Goal: Task Accomplishment & Management: Use online tool/utility

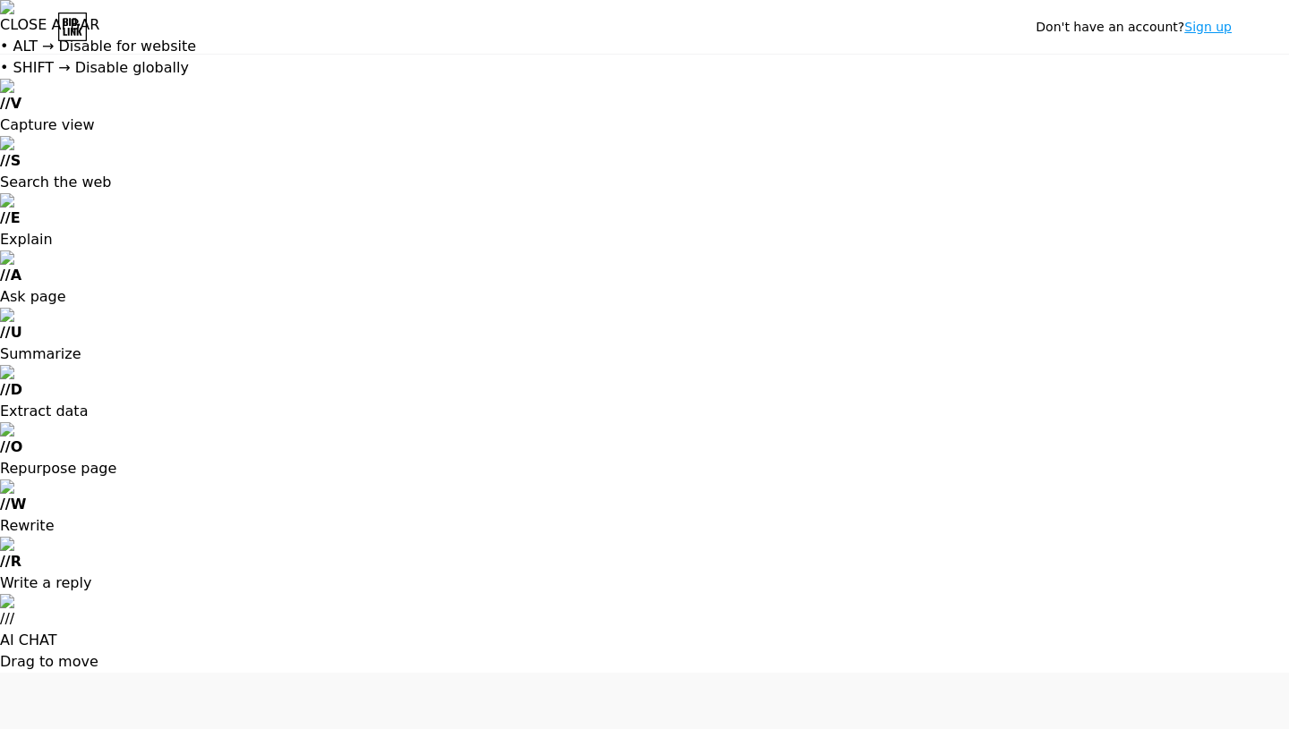
type input "[EMAIL_ADDRESS][DOMAIN_NAME]"
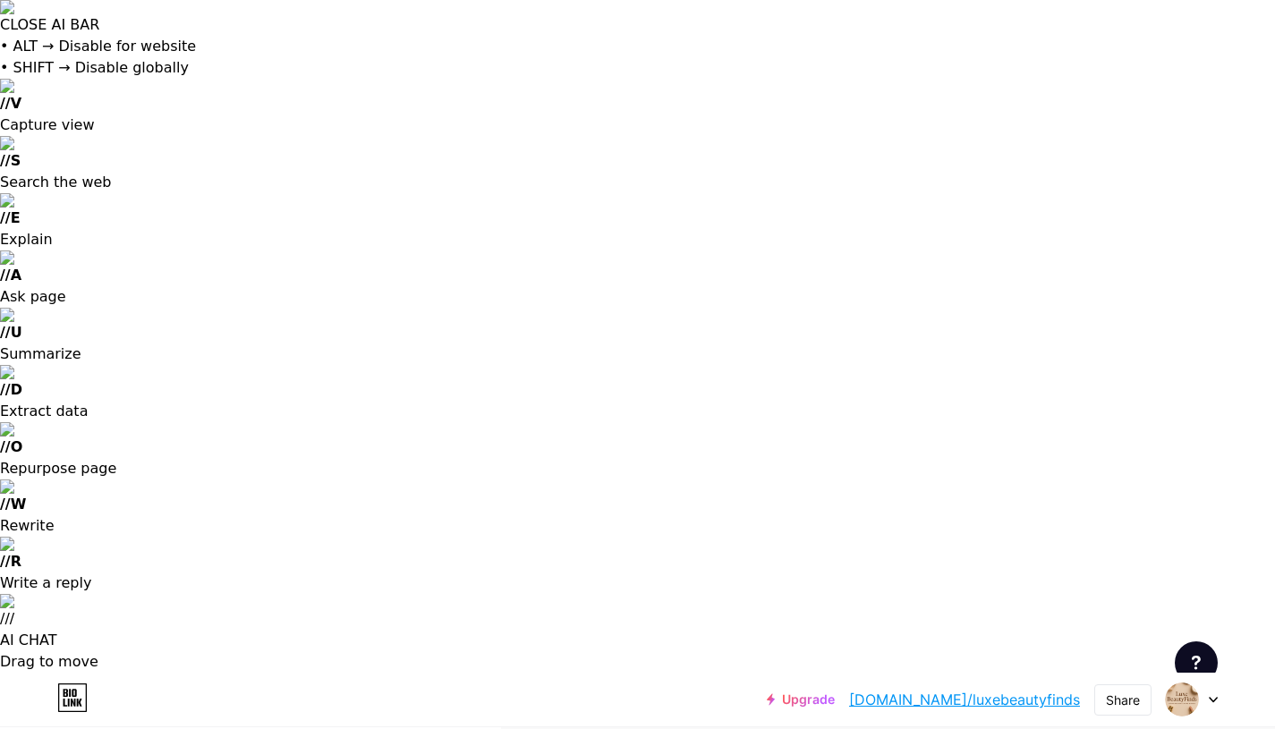
click at [1213, 697] on icon at bounding box center [1213, 700] width 9 height 6
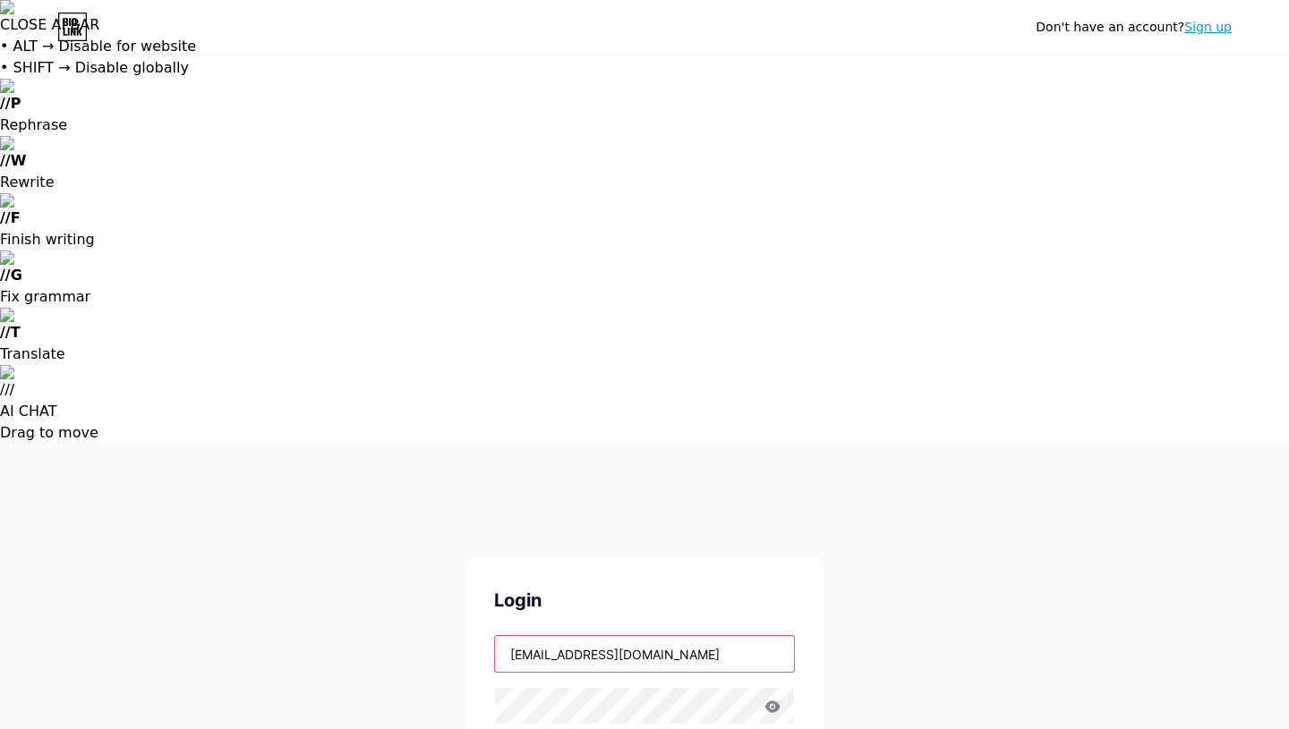
click at [713, 636] on input "[EMAIL_ADDRESS][DOMAIN_NAME]" at bounding box center [644, 654] width 299 height 36
type input "[EMAIL_ADDRESS][DOMAIN_NAME]"
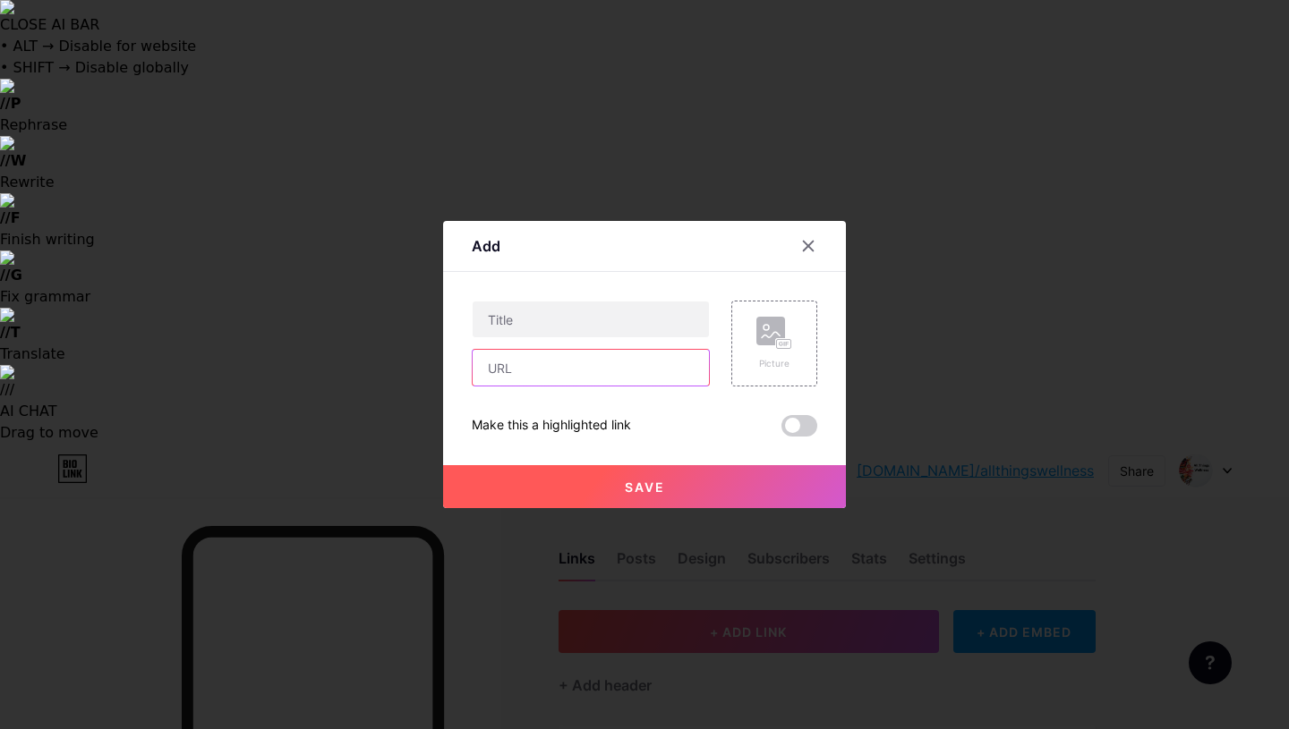
click at [533, 371] on input "text" at bounding box center [590, 368] width 236 height 36
paste input "[URL][DOMAIN_NAME]"
type input "[URL][DOMAIN_NAME]"
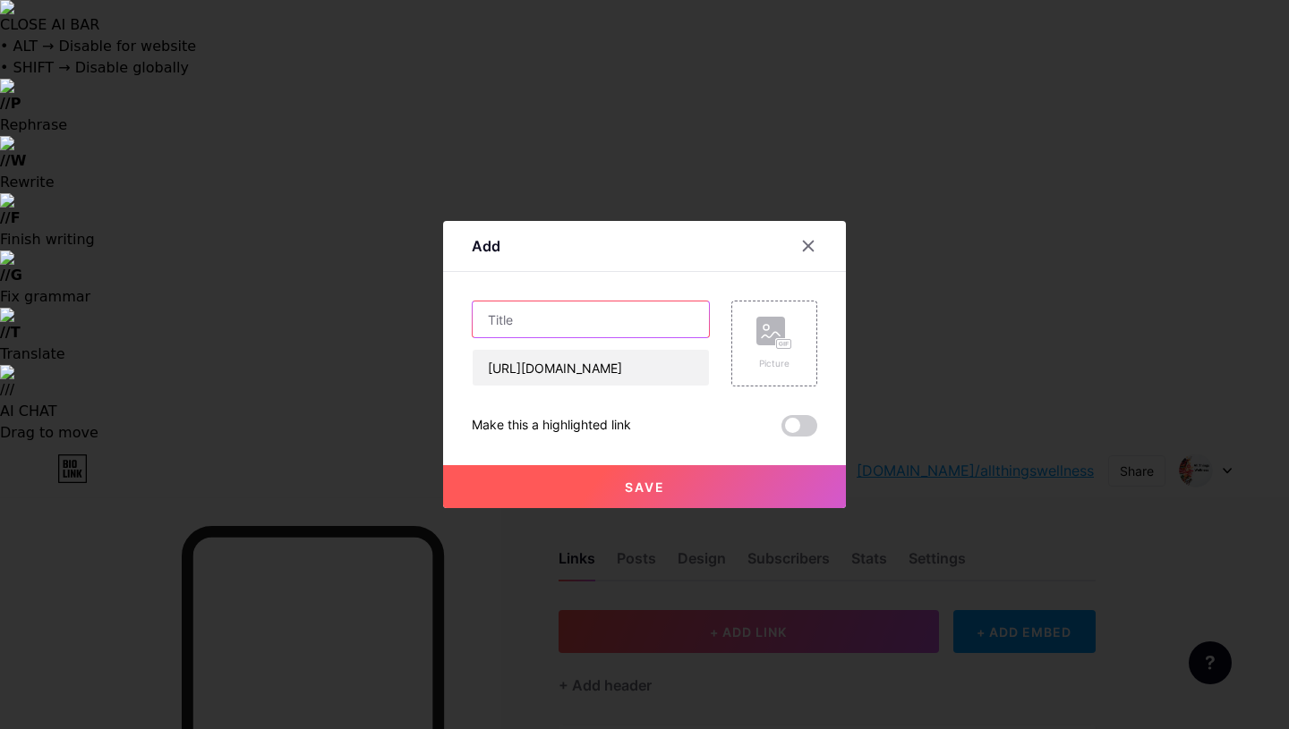
click at [554, 319] on input "text" at bounding box center [590, 320] width 236 height 36
paste input "HUM Flatter Me Fiber Supplement"
type input "HUM Flatter Me Fiber Supplement"
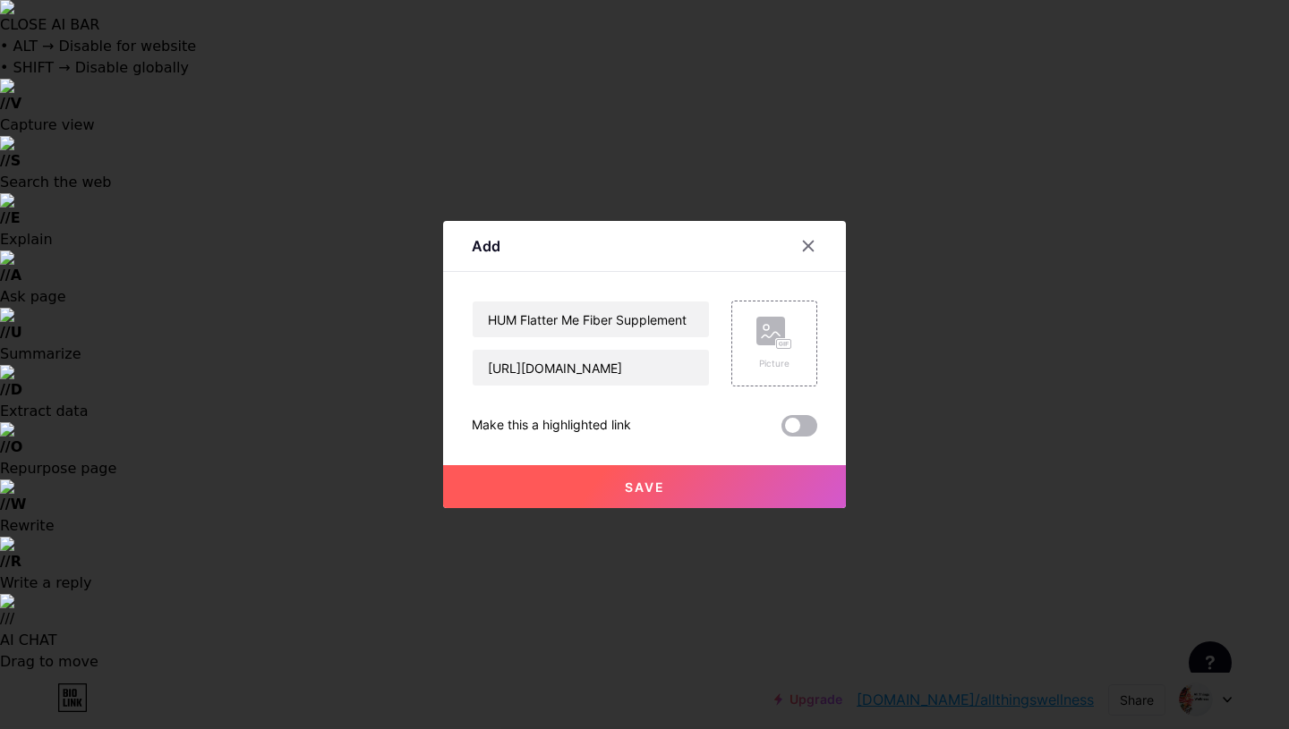
click at [795, 428] on span at bounding box center [799, 425] width 36 height 21
click at [781, 430] on input "checkbox" at bounding box center [781, 430] width 0 height 0
click at [645, 480] on span "Save" at bounding box center [645, 487] width 40 height 15
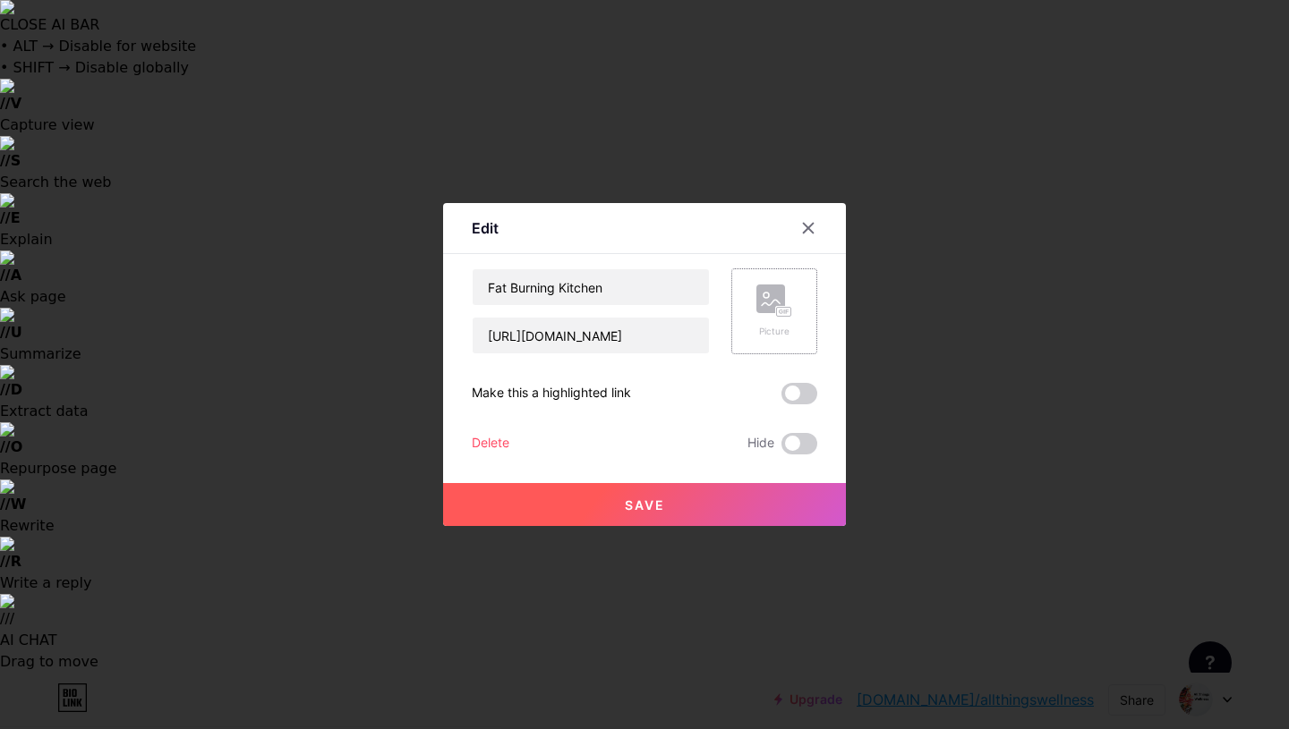
click at [769, 313] on icon at bounding box center [774, 301] width 36 height 33
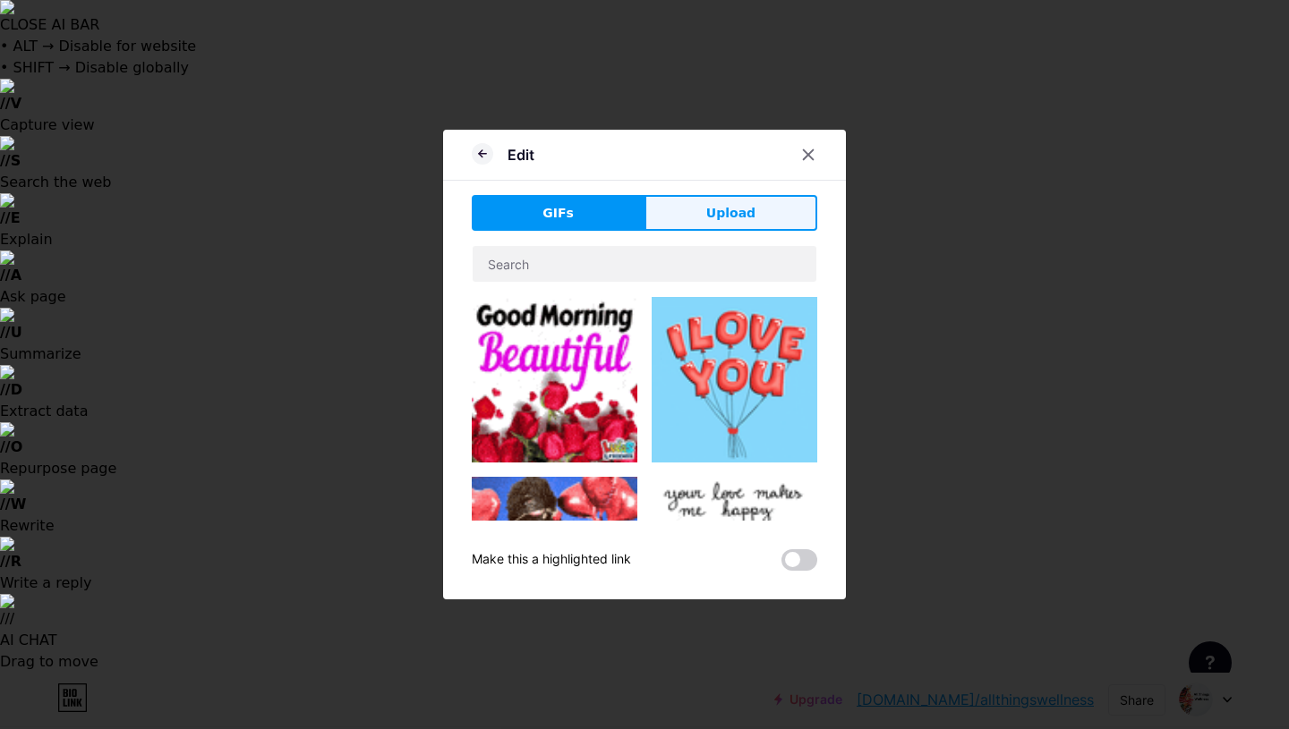
click at [719, 215] on span "Upload" at bounding box center [730, 213] width 49 height 19
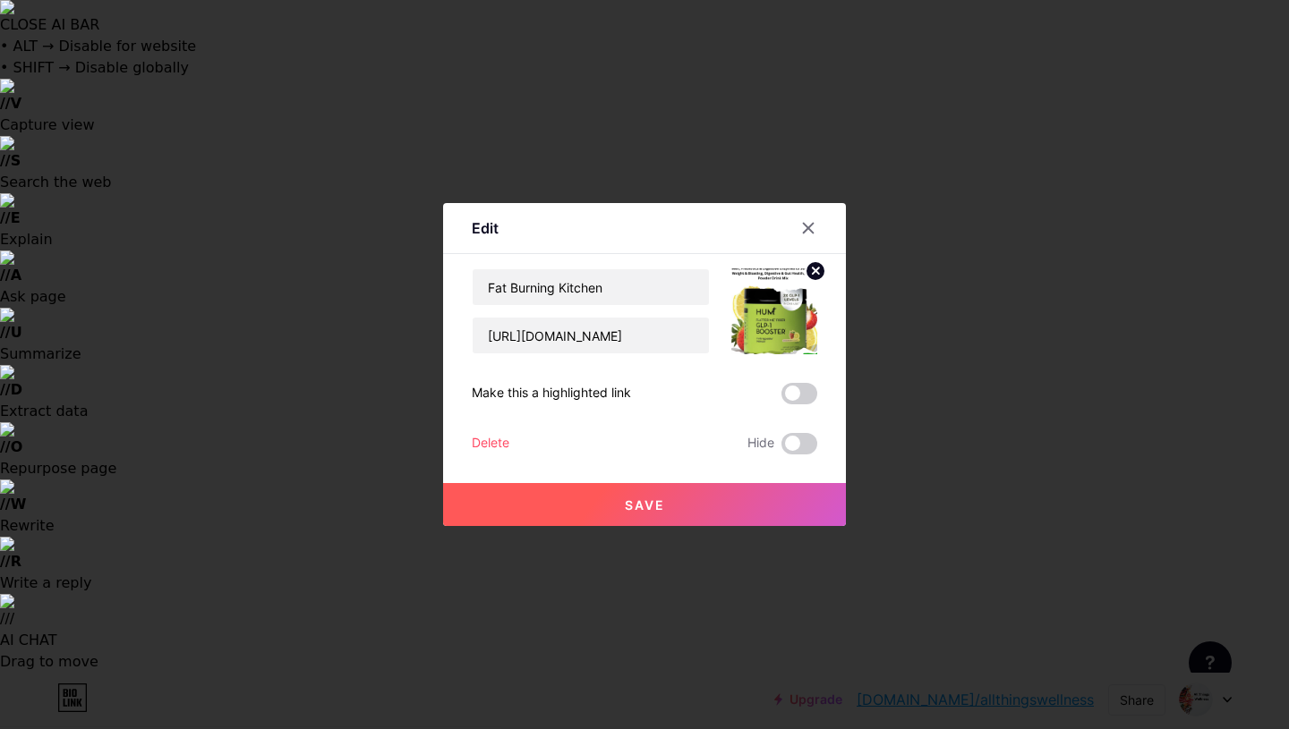
click at [631, 506] on span "Save" at bounding box center [645, 505] width 40 height 15
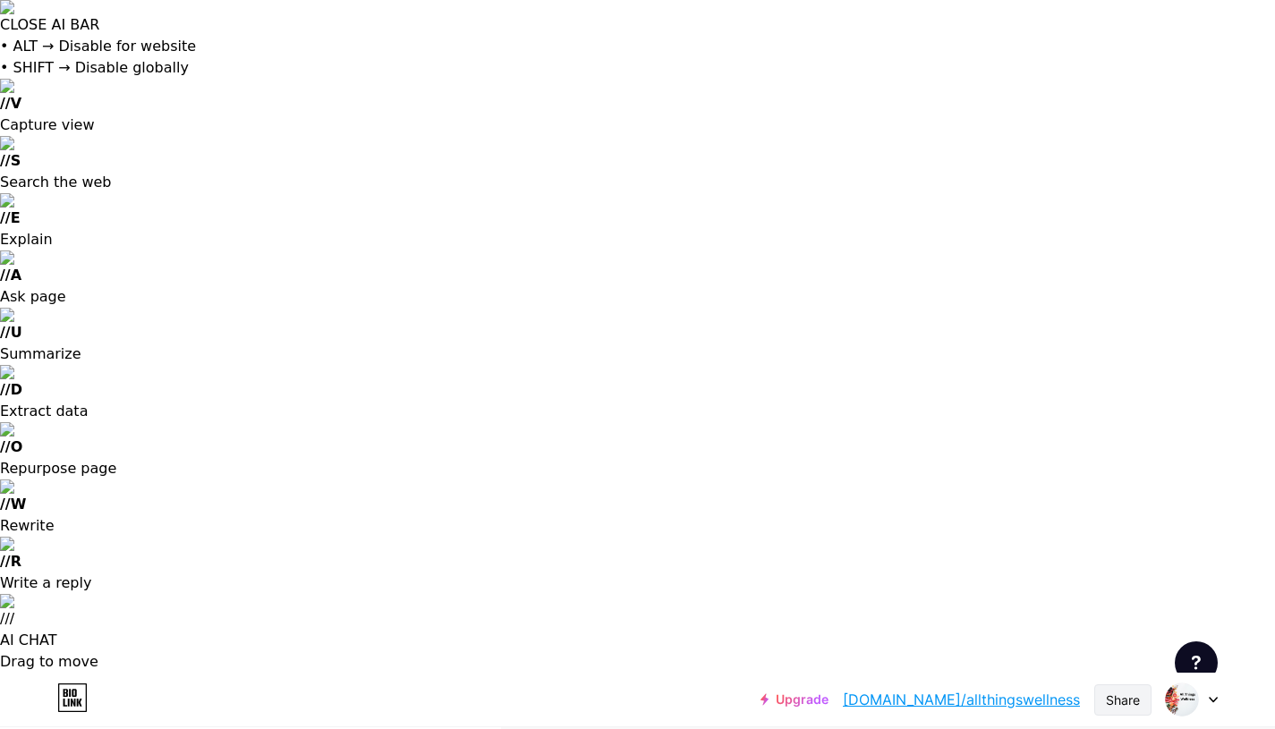
click at [1120, 691] on div "Share" at bounding box center [1123, 700] width 34 height 19
